Goal: Transaction & Acquisition: Download file/media

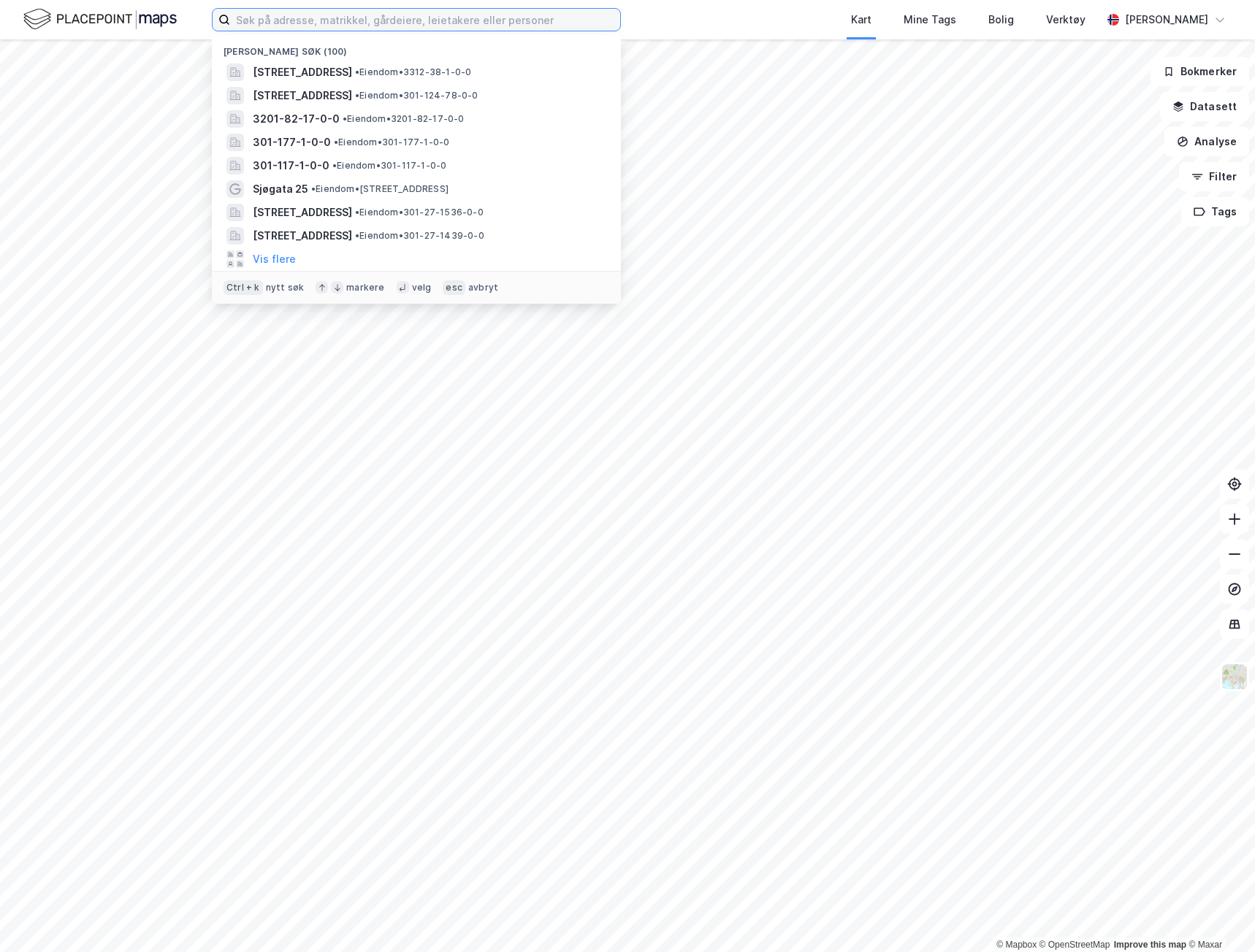
click at [510, 16] on input at bounding box center [425, 19] width 390 height 22
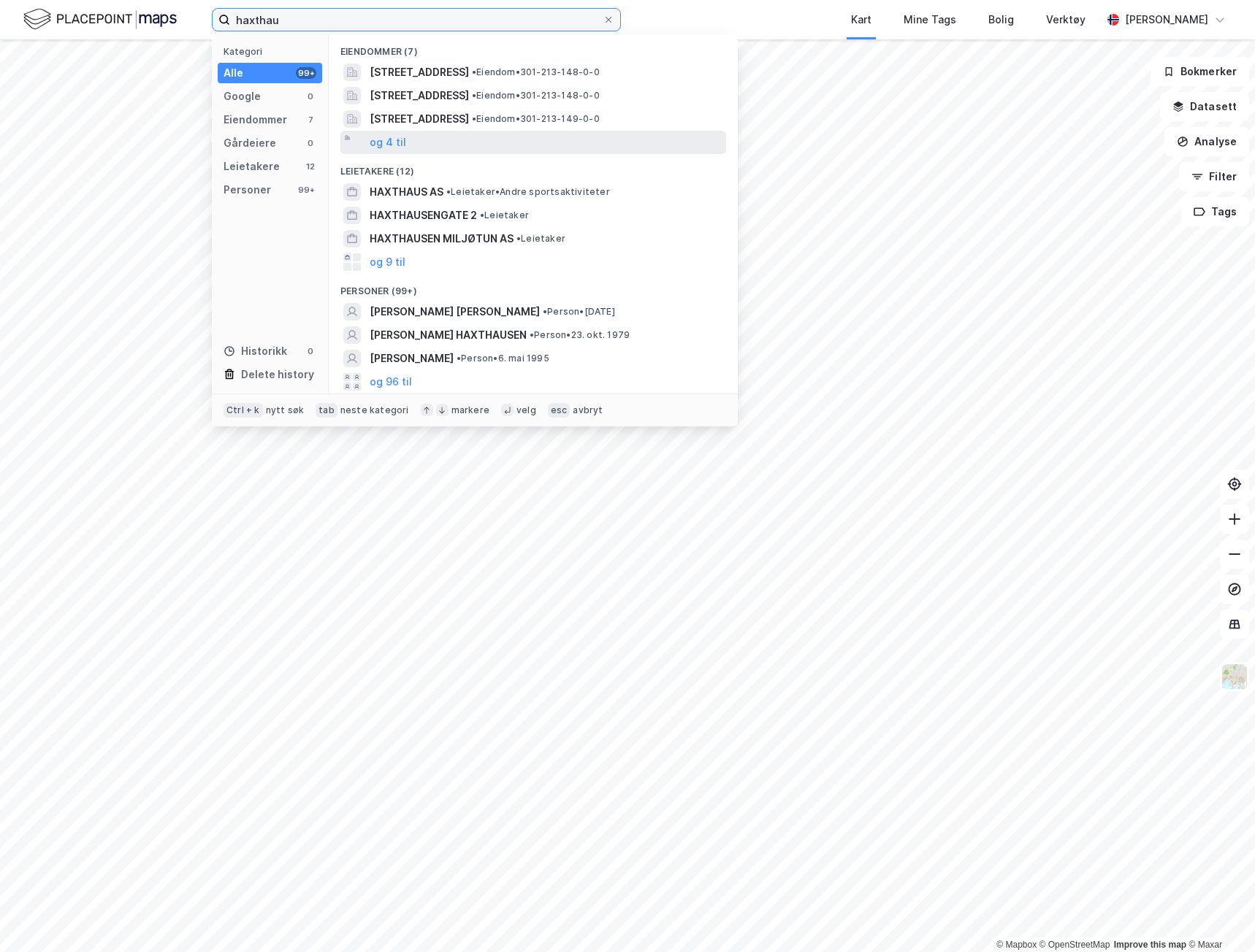
type input "haxthau"
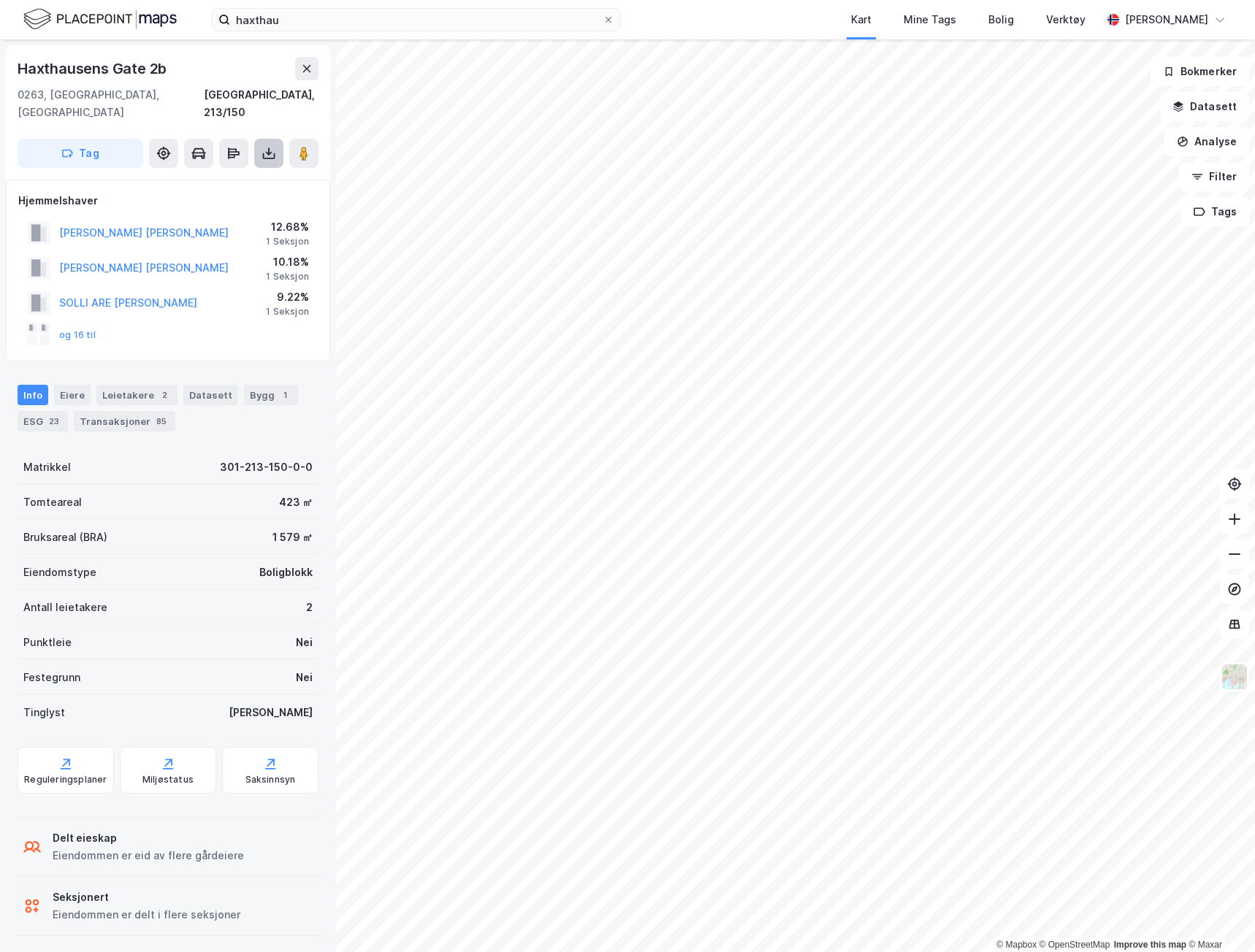
click at [270, 153] on icon at bounding box center [269, 156] width 12 height 6
click at [245, 171] on div "Last ned grunnbok" at bounding box center [206, 182] width 156 height 24
